Goal: Navigation & Orientation: Find specific page/section

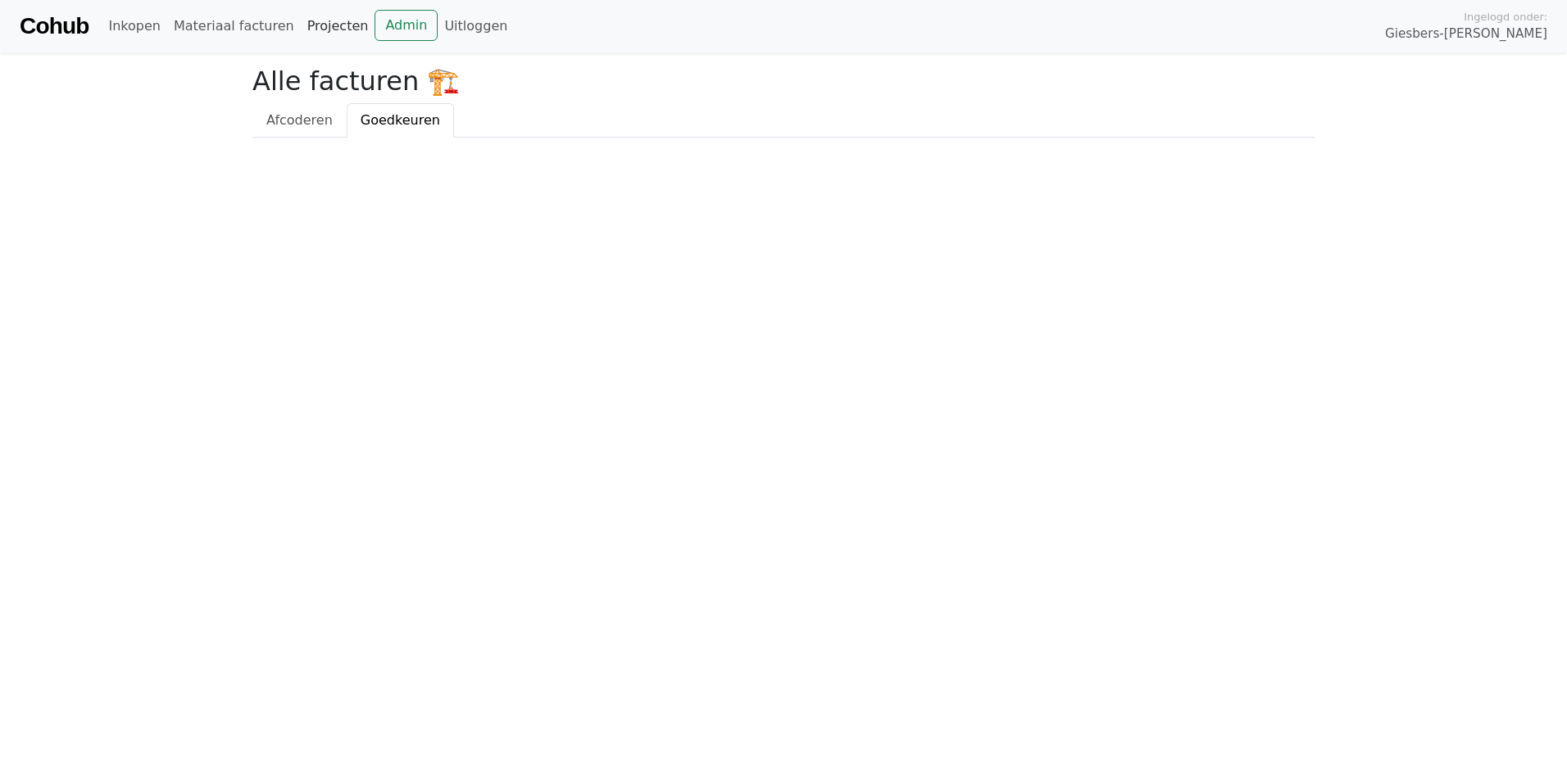
click at [322, 27] on link "Projecten" at bounding box center [338, 26] width 75 height 33
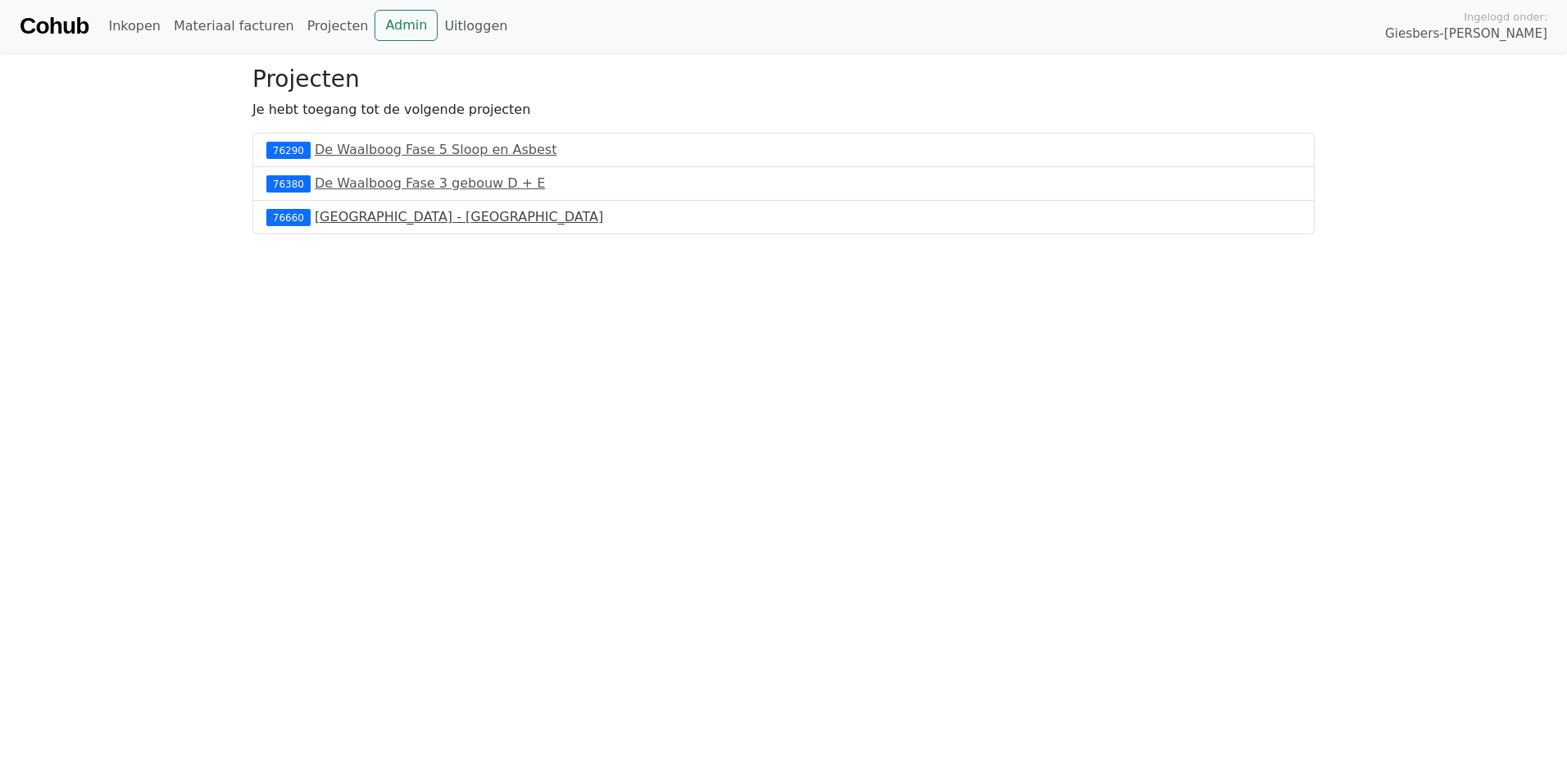
click at [315, 217] on link "[GEOGRAPHIC_DATA] - [GEOGRAPHIC_DATA]" at bounding box center [459, 217] width 288 height 16
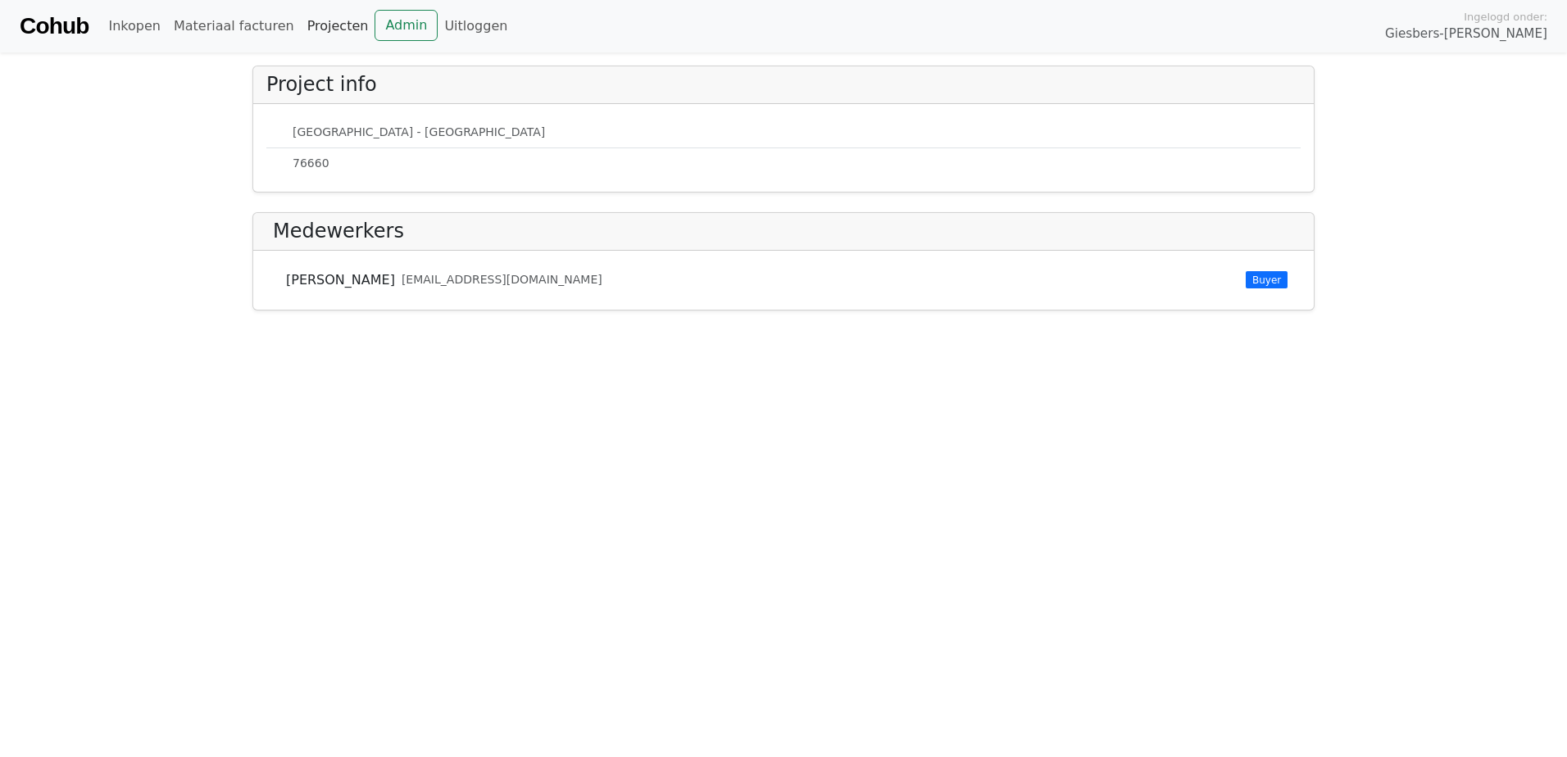
click at [301, 23] on link "Projecten" at bounding box center [338, 26] width 75 height 33
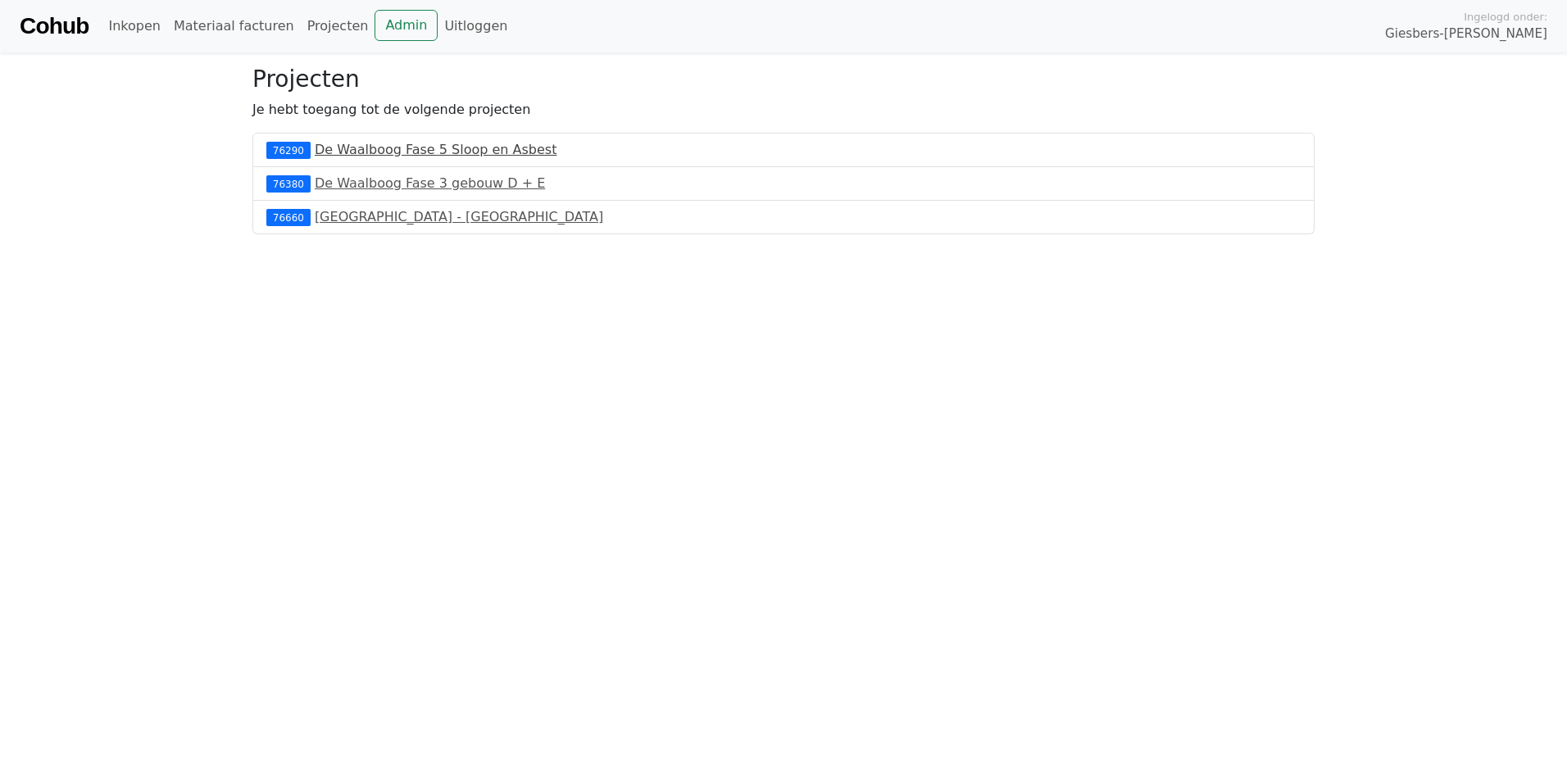
click at [353, 148] on link "De Waalboog Fase 5 Sloop en Asbest" at bounding box center [436, 150] width 243 height 16
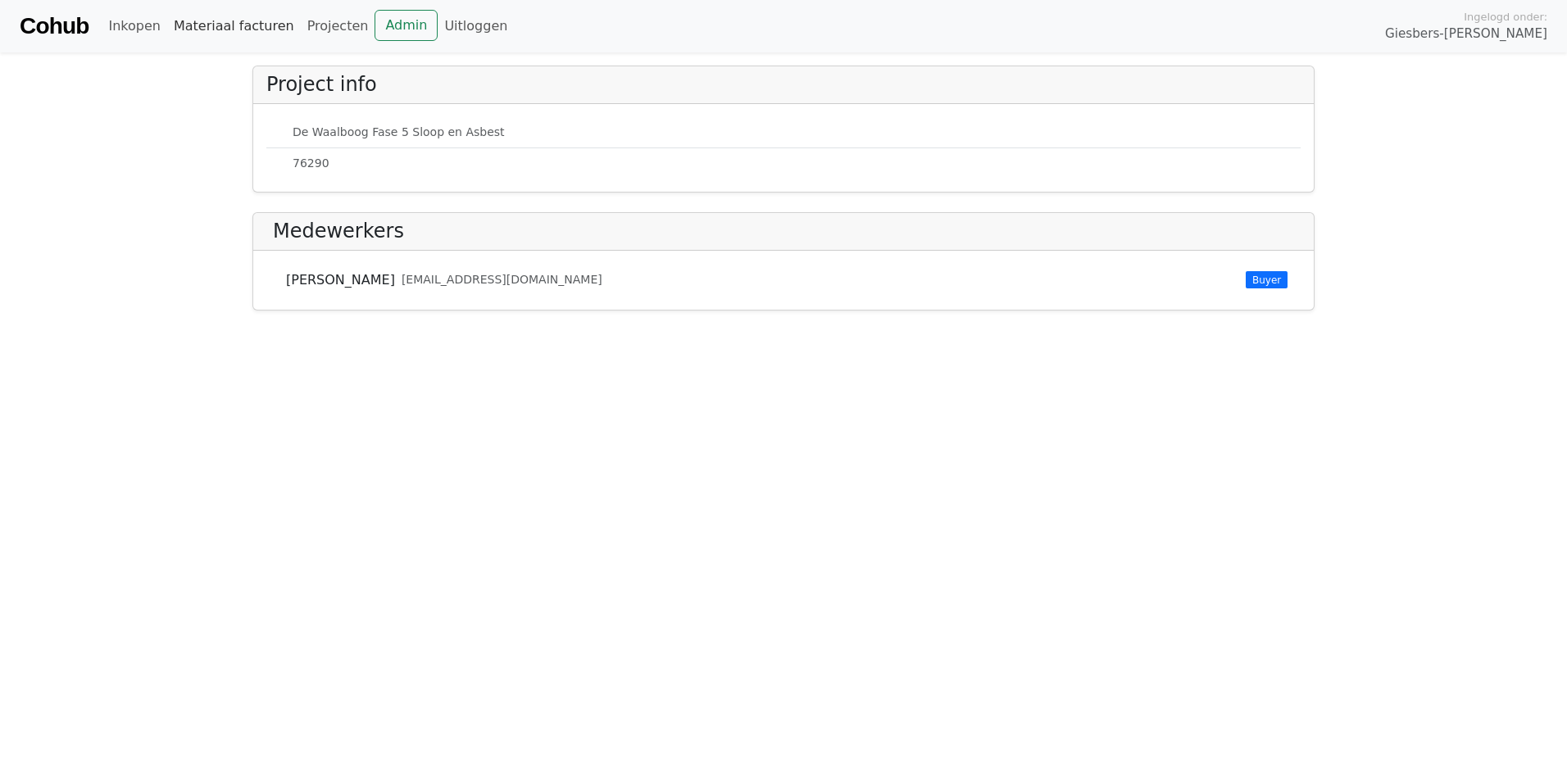
click at [234, 25] on link "Materiaal facturen" at bounding box center [234, 26] width 134 height 33
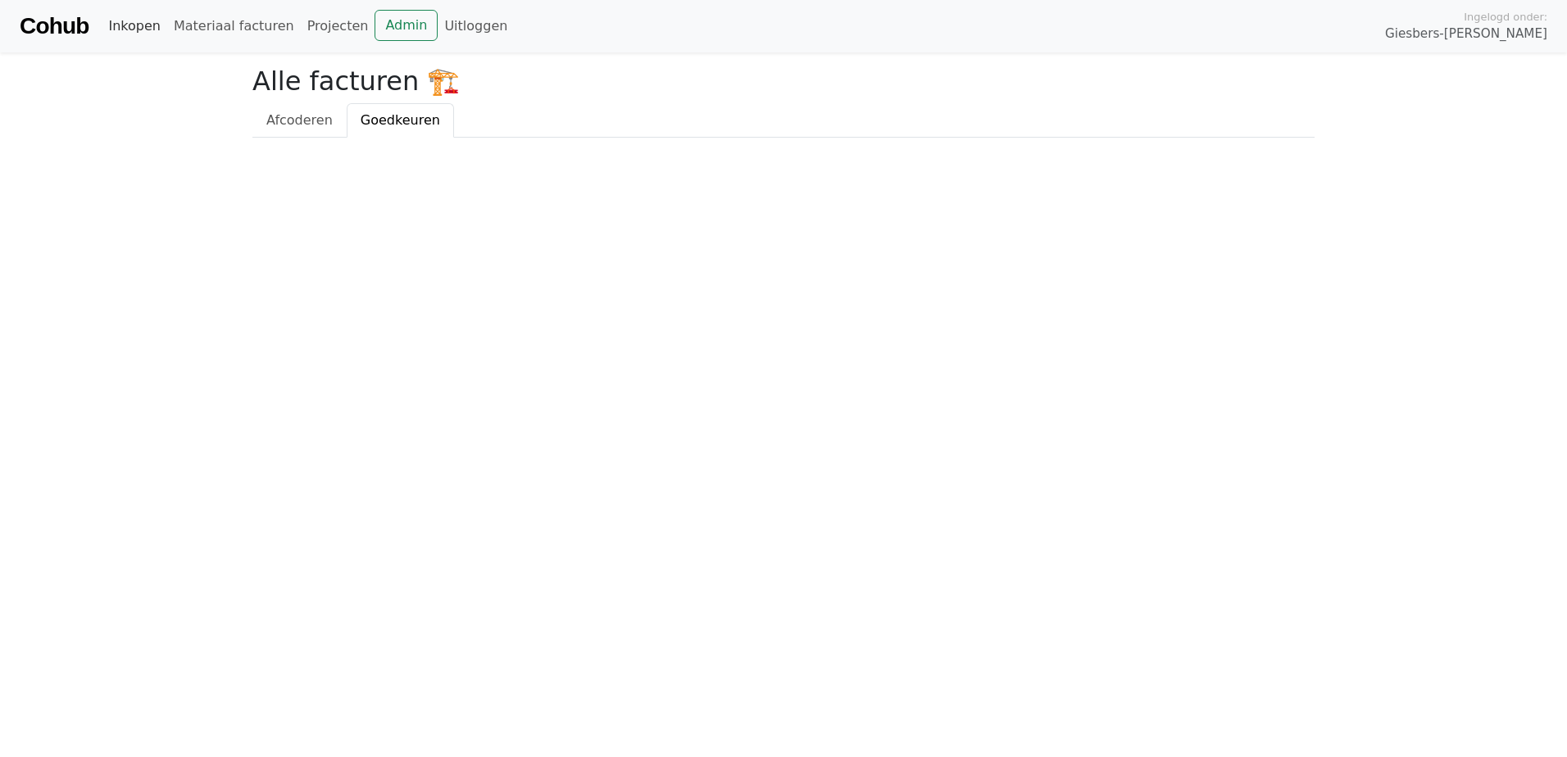
click at [133, 29] on link "Inkopen" at bounding box center [134, 26] width 65 height 33
click at [497, 138] on html "Cohub Inkopen Materiaal facturen Projecten Admin Uitloggen Ingelogd onder: Gies…" at bounding box center [783, 69] width 1567 height 138
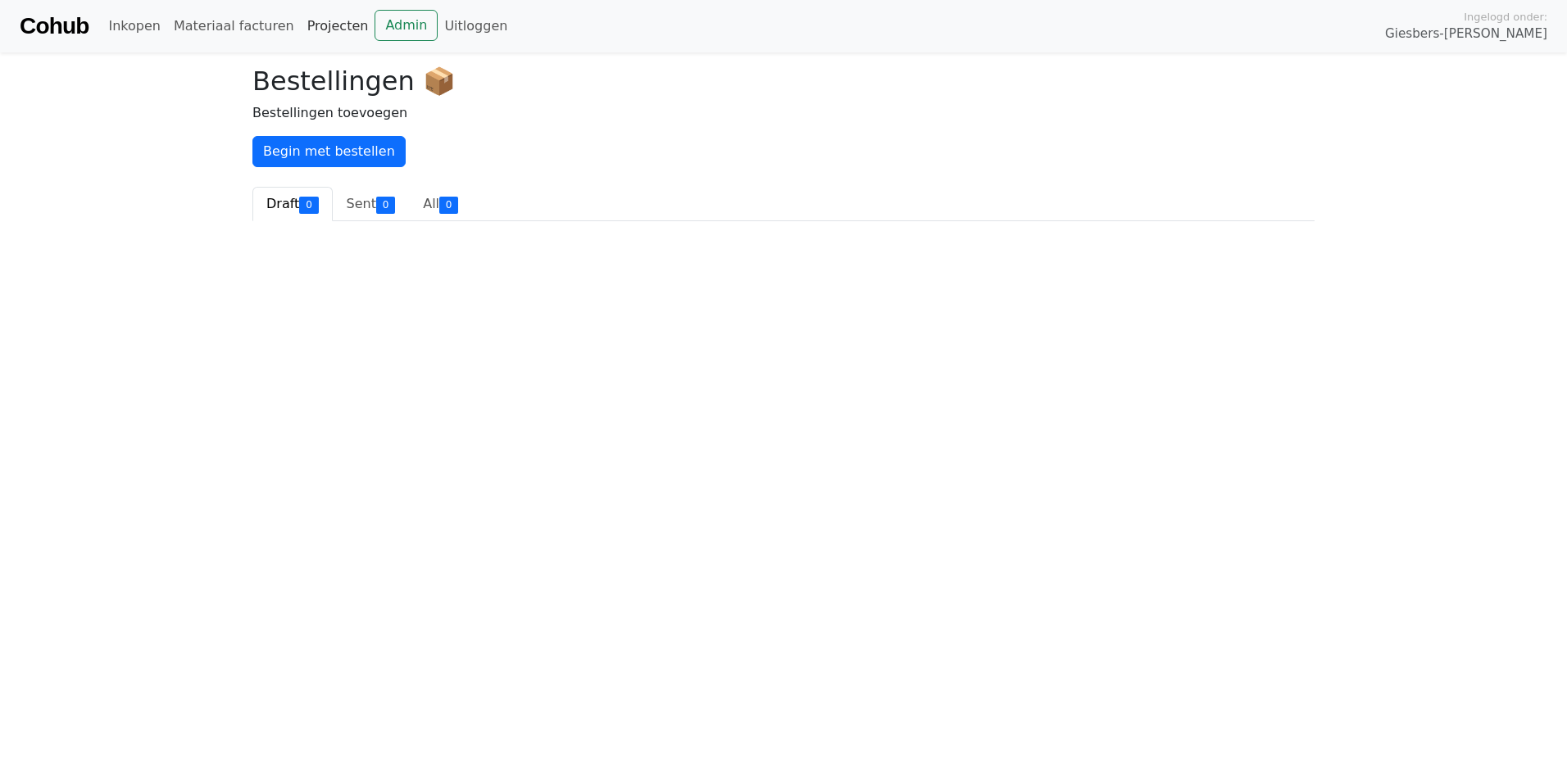
click at [320, 29] on link "Projecten" at bounding box center [338, 26] width 75 height 33
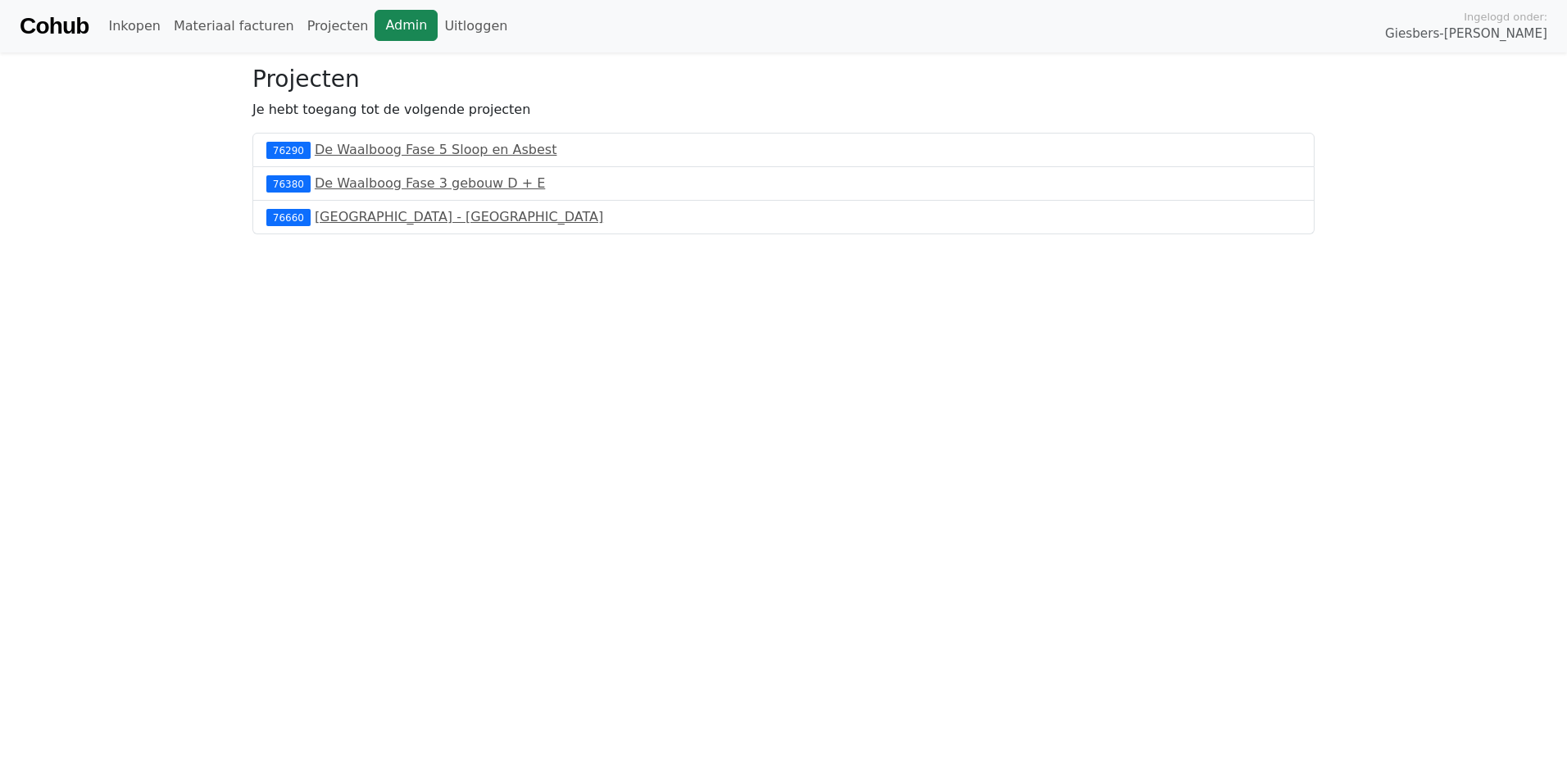
click at [374, 29] on link "Admin" at bounding box center [405, 25] width 63 height 31
